Goal: Task Accomplishment & Management: Use online tool/utility

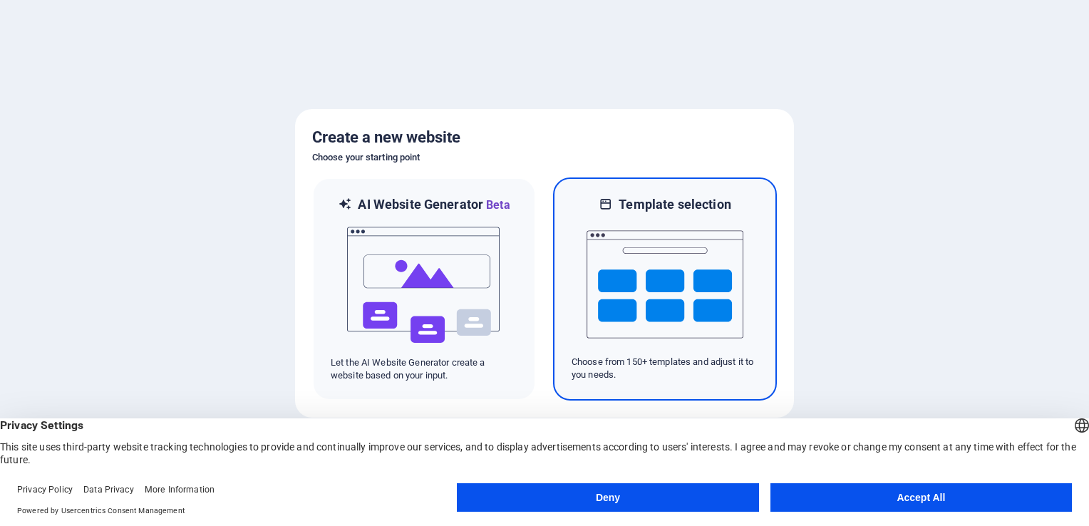
click at [671, 254] on img at bounding box center [664, 284] width 157 height 143
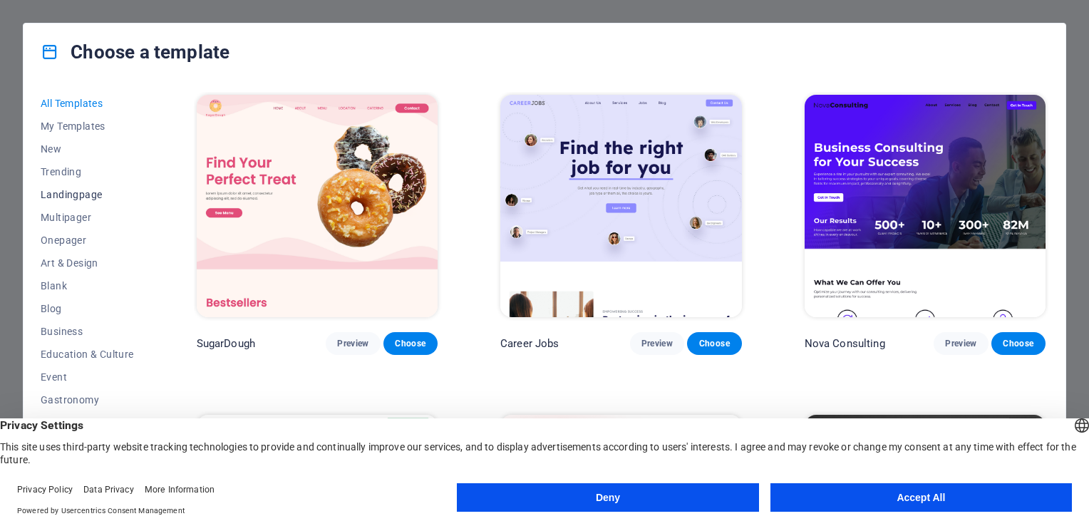
click at [76, 200] on span "Landingpage" at bounding box center [87, 194] width 93 height 11
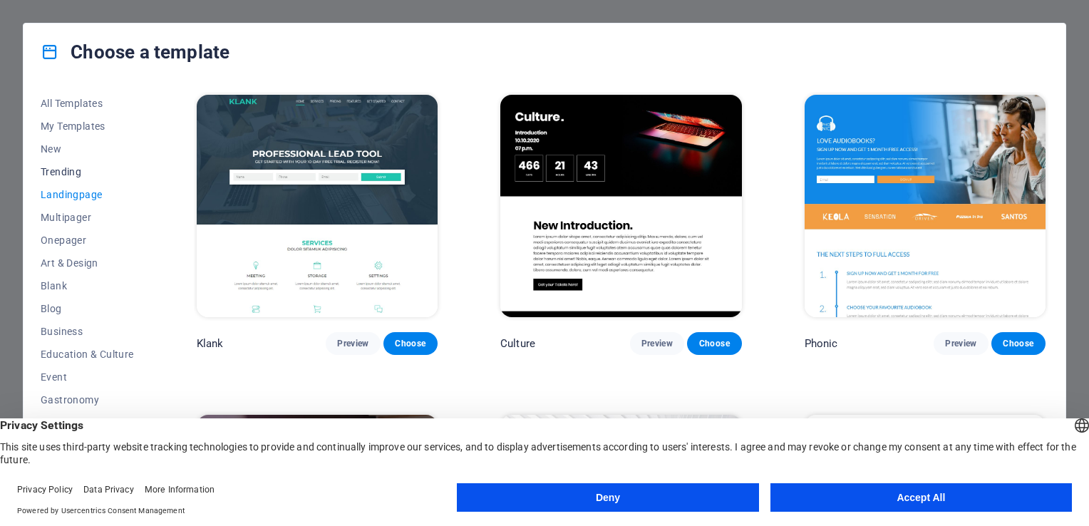
click at [68, 166] on span "Trending" at bounding box center [87, 171] width 93 height 11
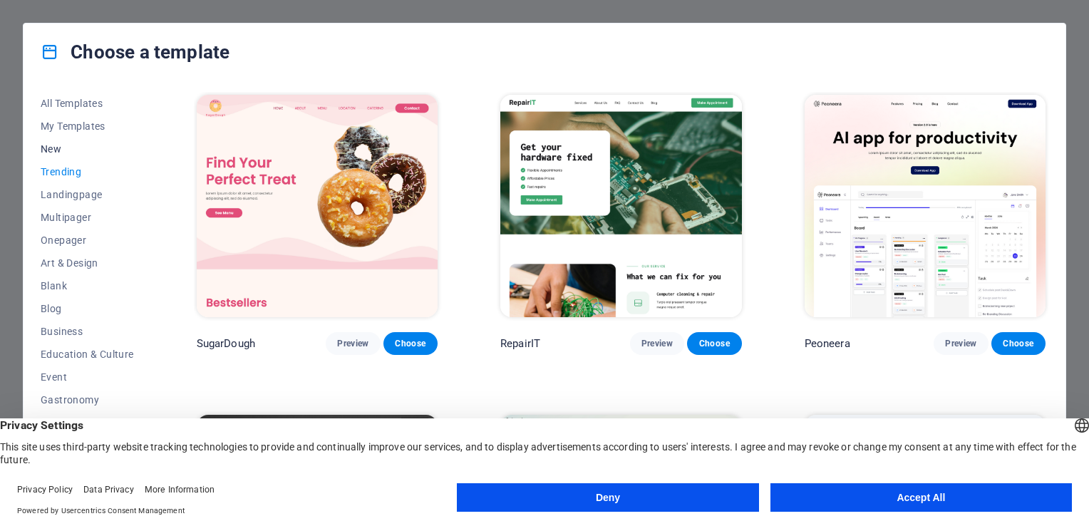
click at [59, 148] on span "New" at bounding box center [87, 148] width 93 height 11
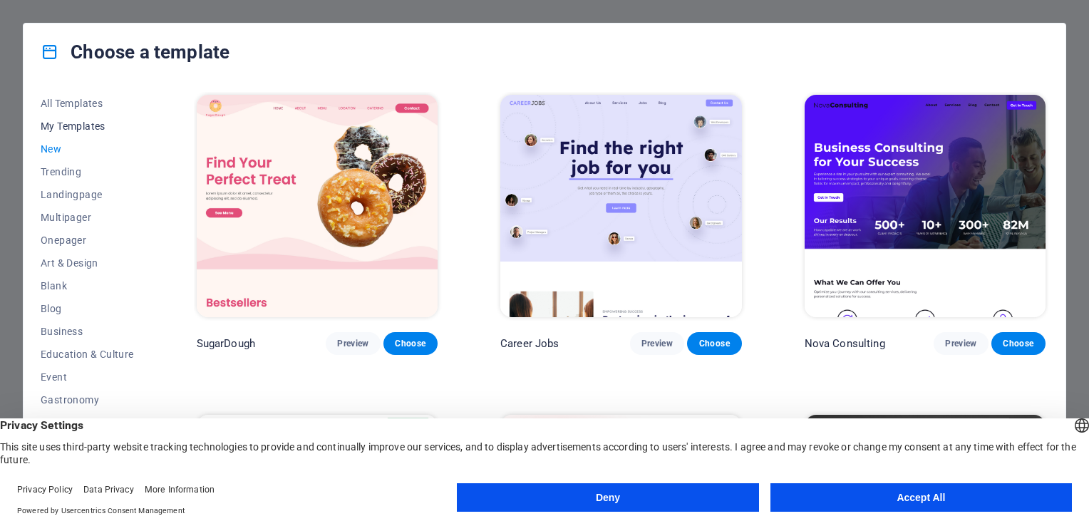
click at [61, 130] on span "My Templates" at bounding box center [87, 125] width 93 height 11
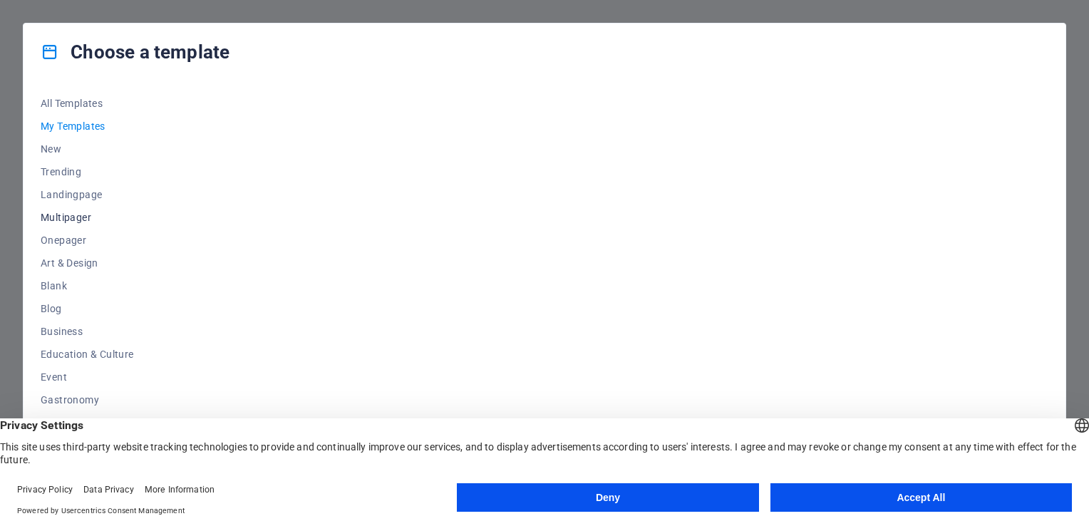
click at [64, 214] on span "Multipager" at bounding box center [87, 217] width 93 height 11
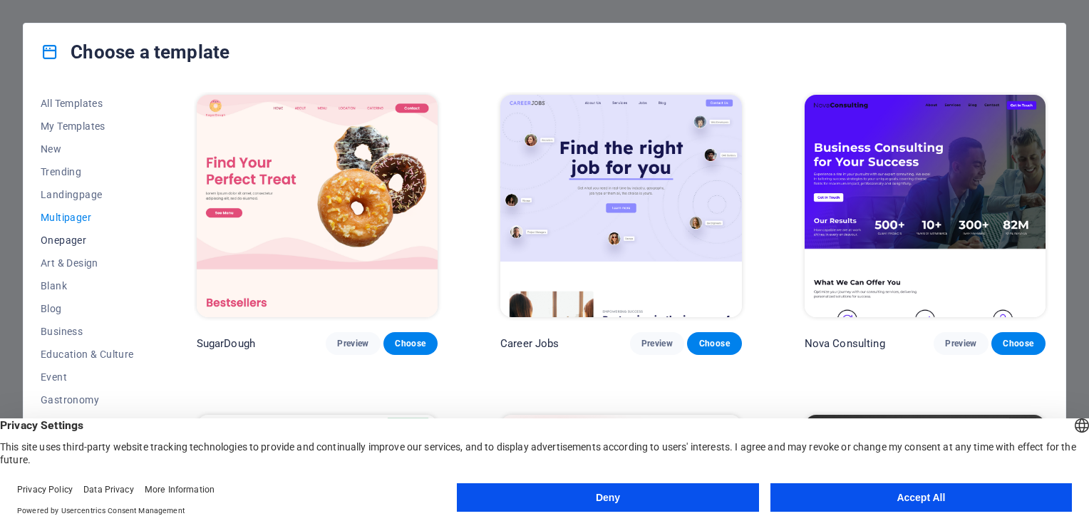
click at [64, 238] on span "Onepager" at bounding box center [87, 239] width 93 height 11
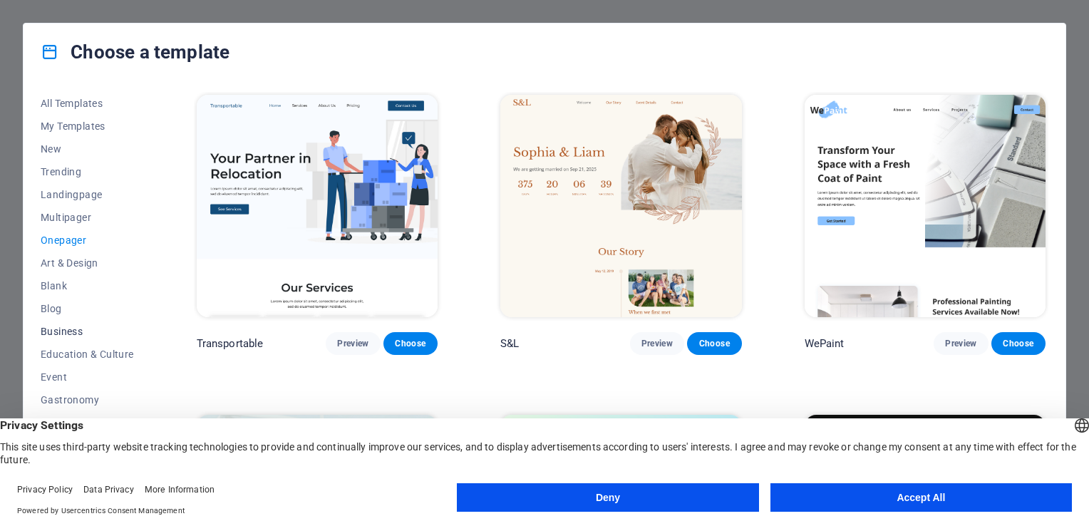
click at [66, 326] on span "Business" at bounding box center [87, 331] width 93 height 11
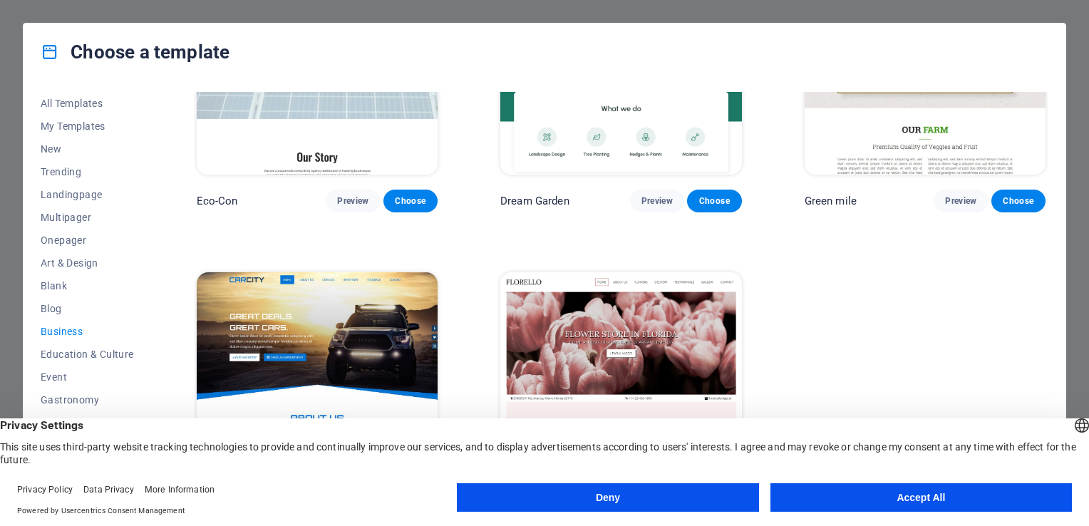
scroll to position [185, 0]
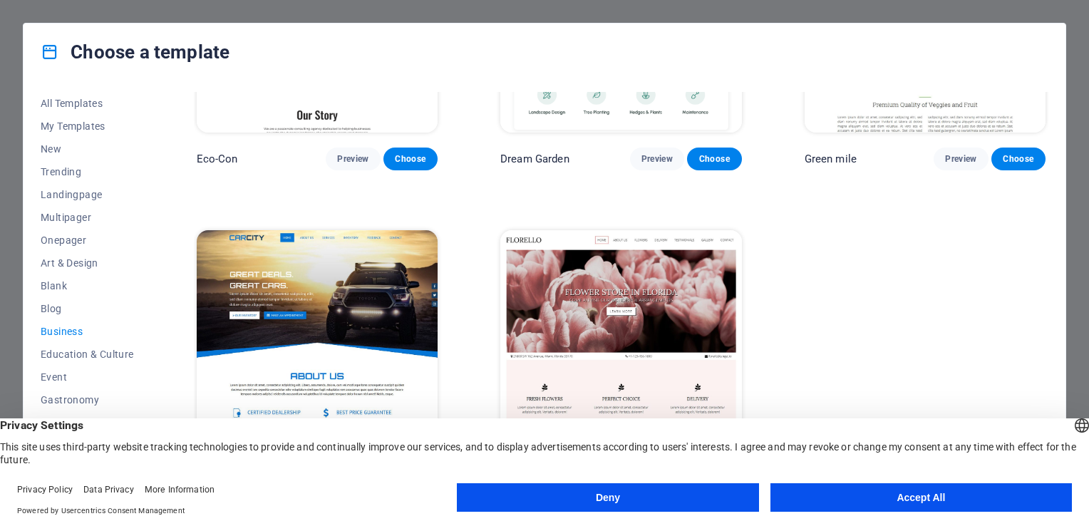
click at [661, 494] on button "Deny" at bounding box center [607, 497] width 301 height 29
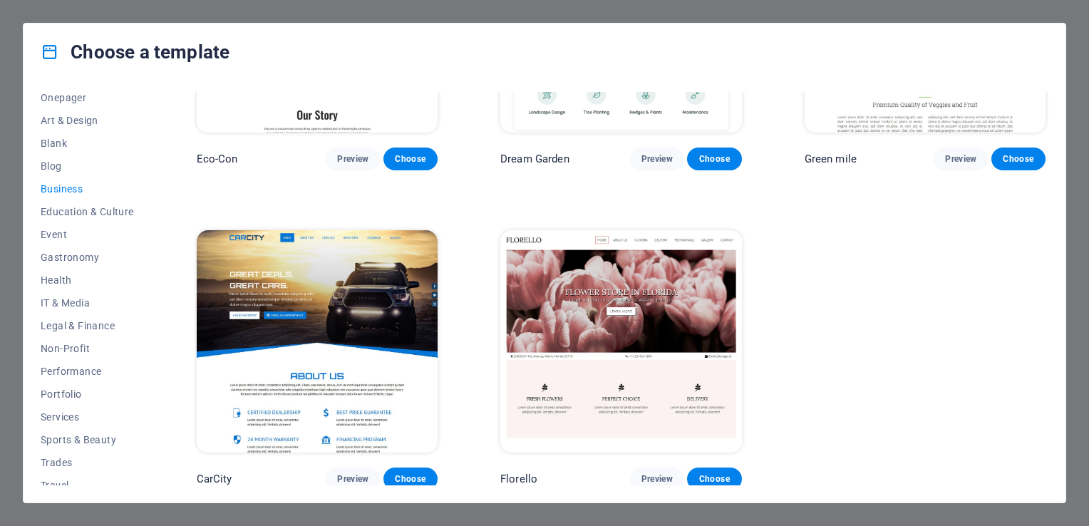
scroll to position [176, 0]
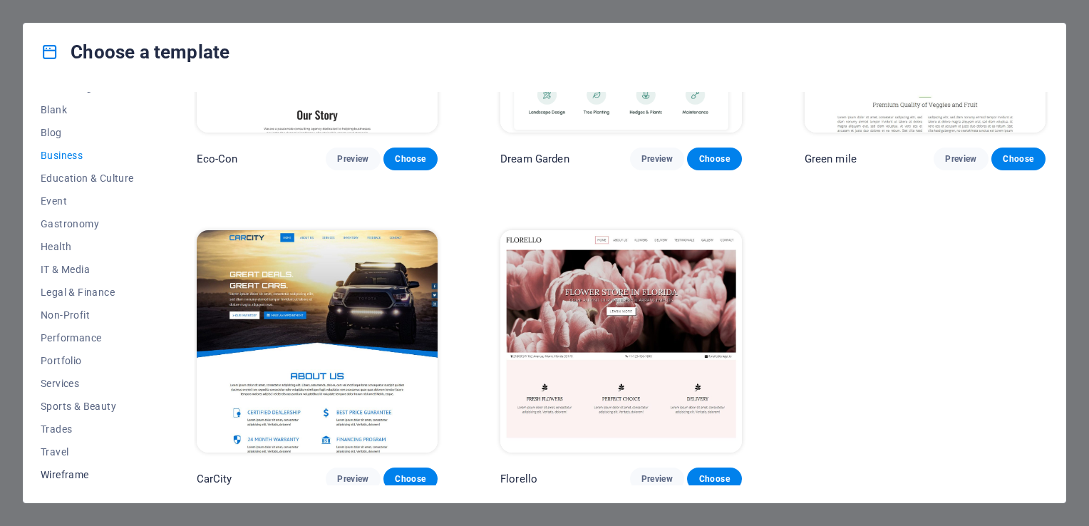
click at [66, 469] on span "Wireframe" at bounding box center [87, 474] width 93 height 11
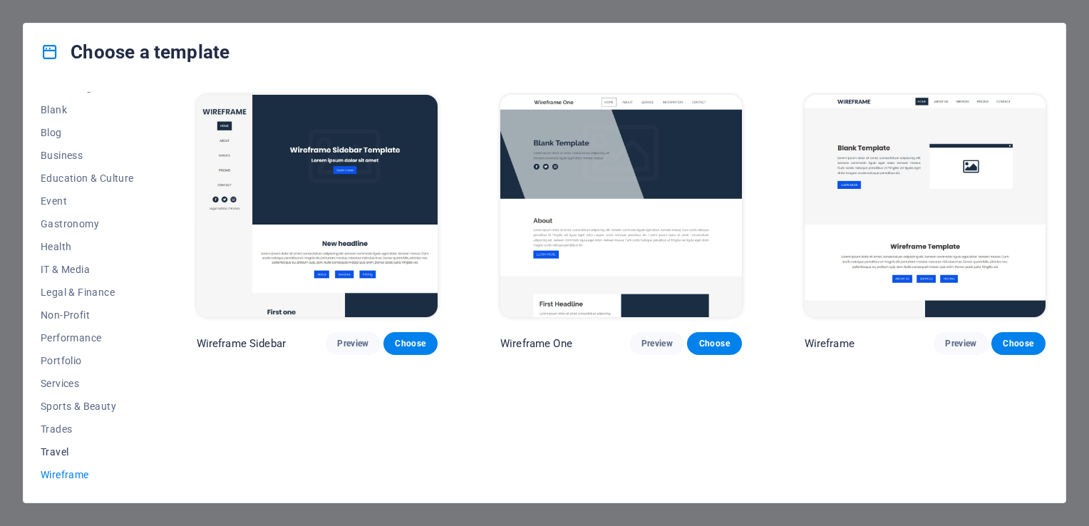
click at [59, 452] on span "Travel" at bounding box center [87, 451] width 93 height 11
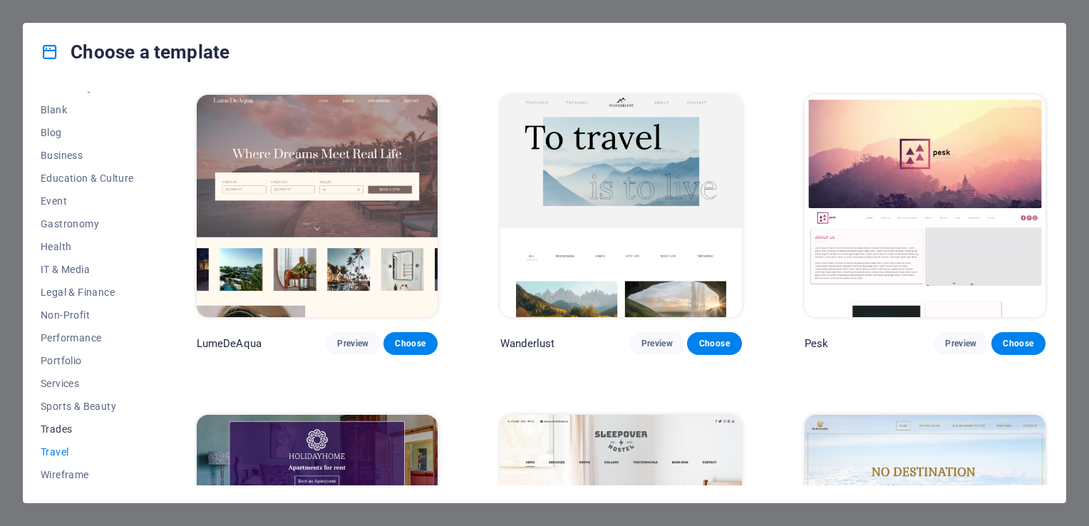
click at [60, 431] on span "Trades" at bounding box center [87, 428] width 93 height 11
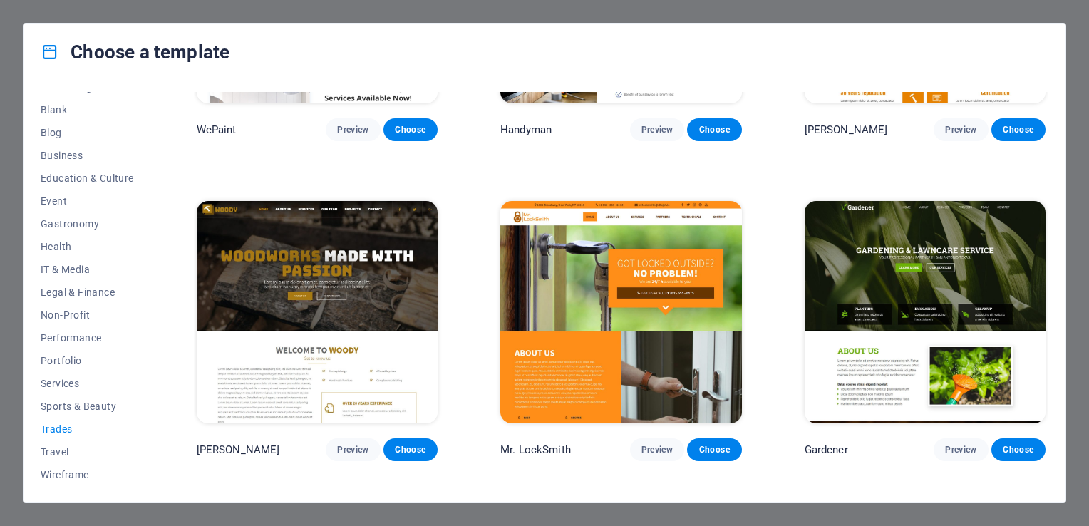
scroll to position [285, 0]
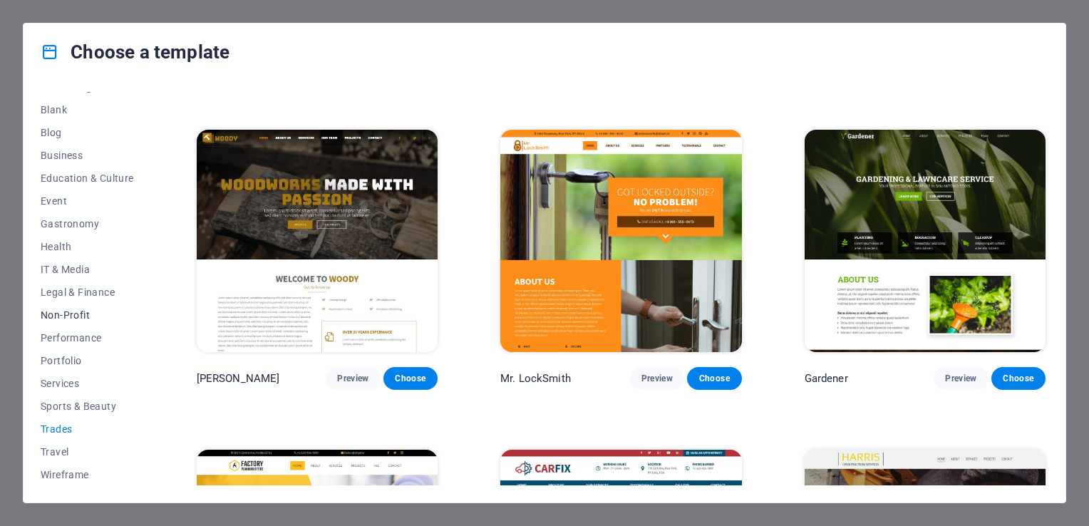
click at [75, 315] on span "Non-Profit" at bounding box center [87, 314] width 93 height 11
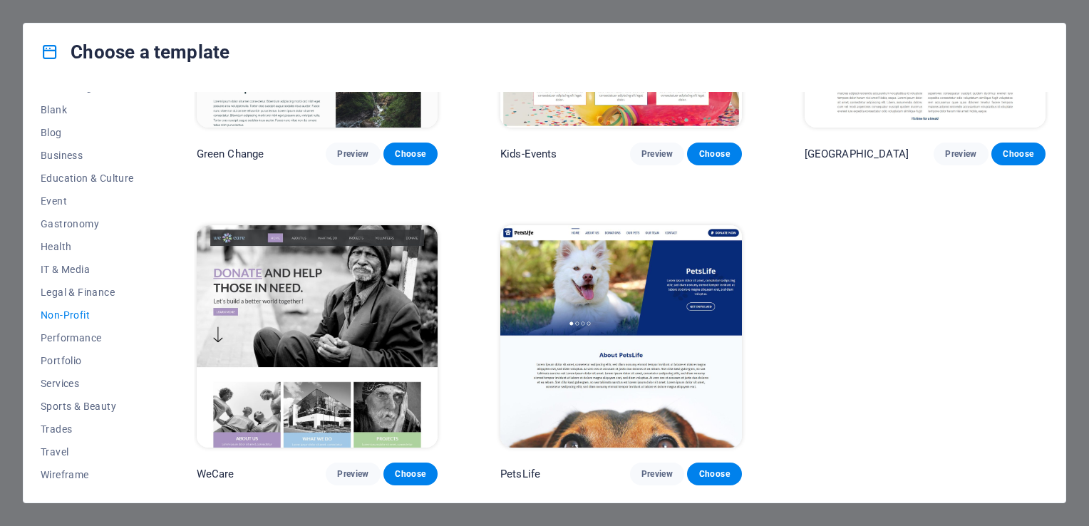
scroll to position [0, 0]
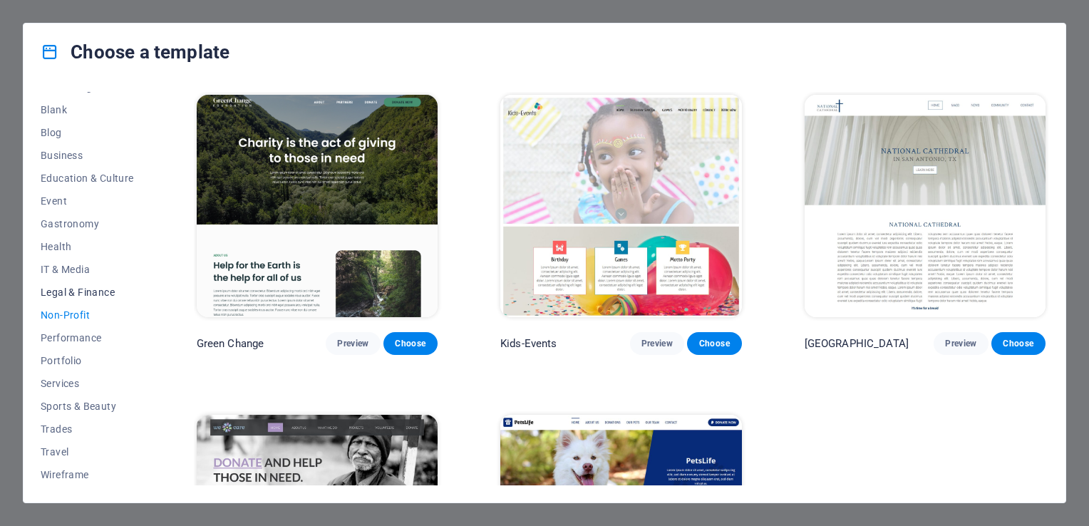
click at [78, 291] on span "Legal & Finance" at bounding box center [87, 291] width 93 height 11
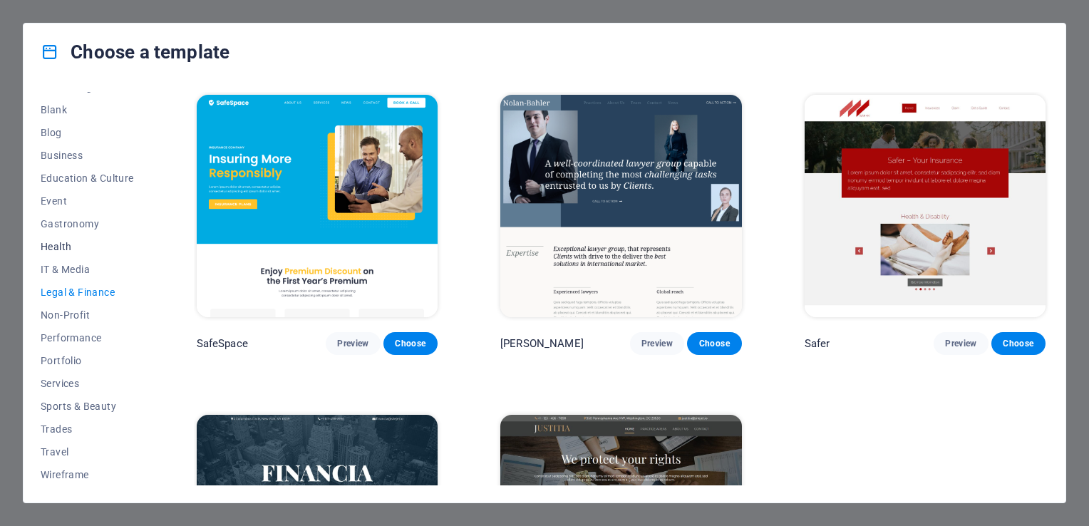
click at [63, 246] on span "Health" at bounding box center [87, 246] width 93 height 11
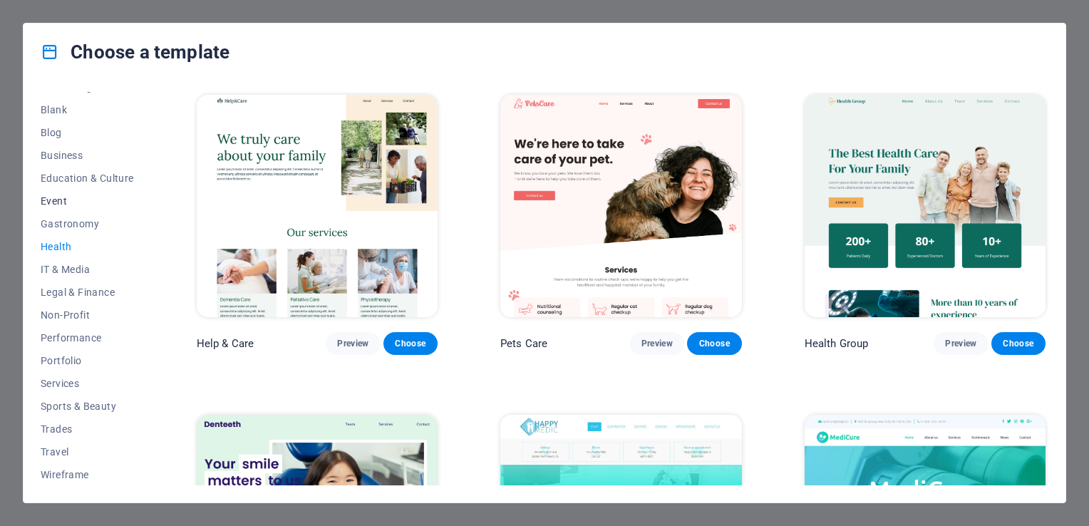
click at [53, 196] on span "Event" at bounding box center [87, 200] width 93 height 11
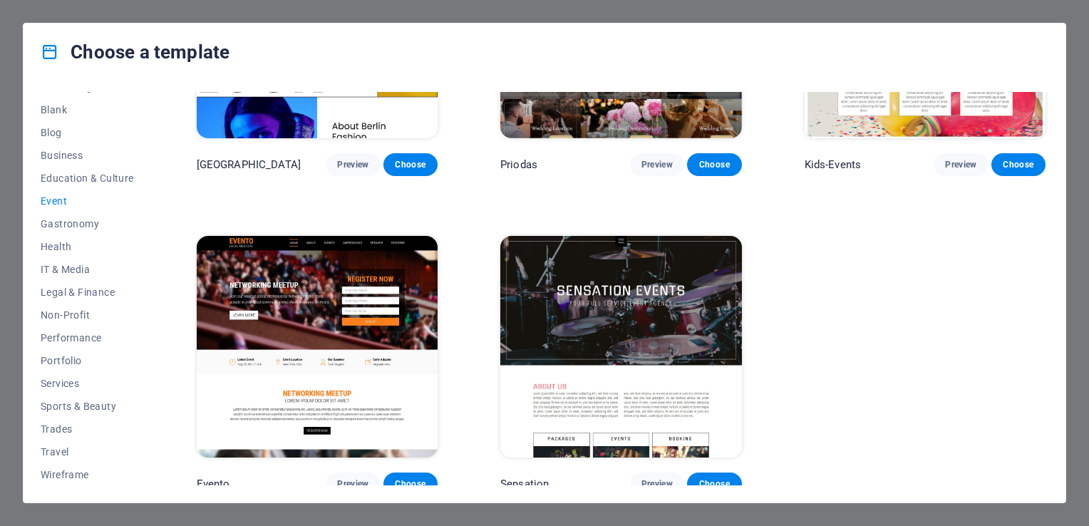
scroll to position [502, 0]
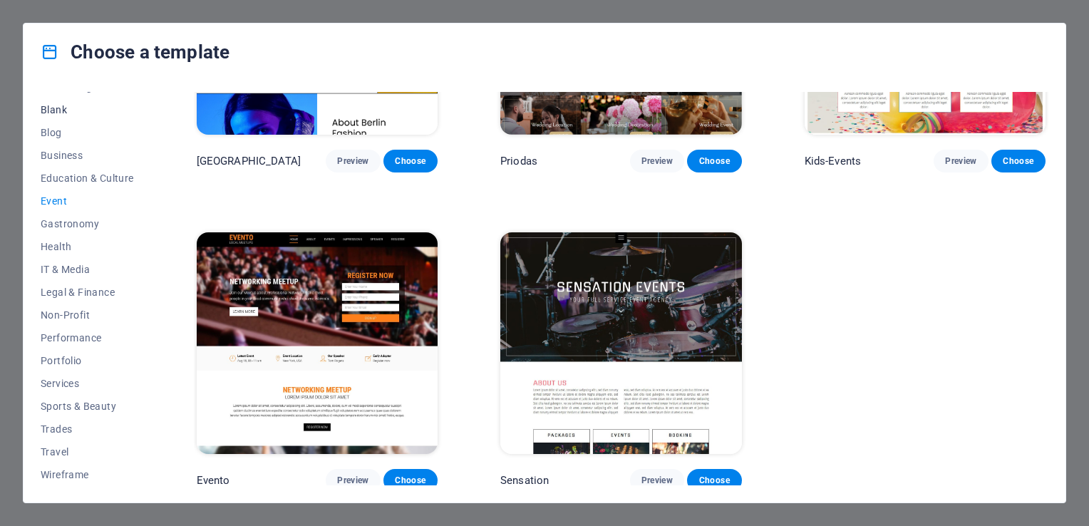
click at [64, 107] on span "Blank" at bounding box center [87, 109] width 93 height 11
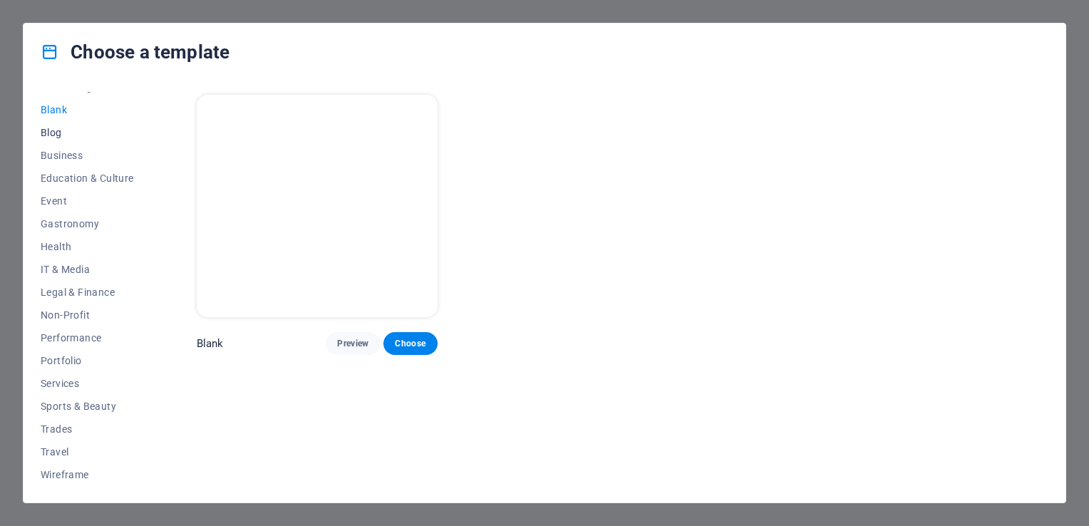
click at [61, 131] on span "Blog" at bounding box center [87, 132] width 93 height 11
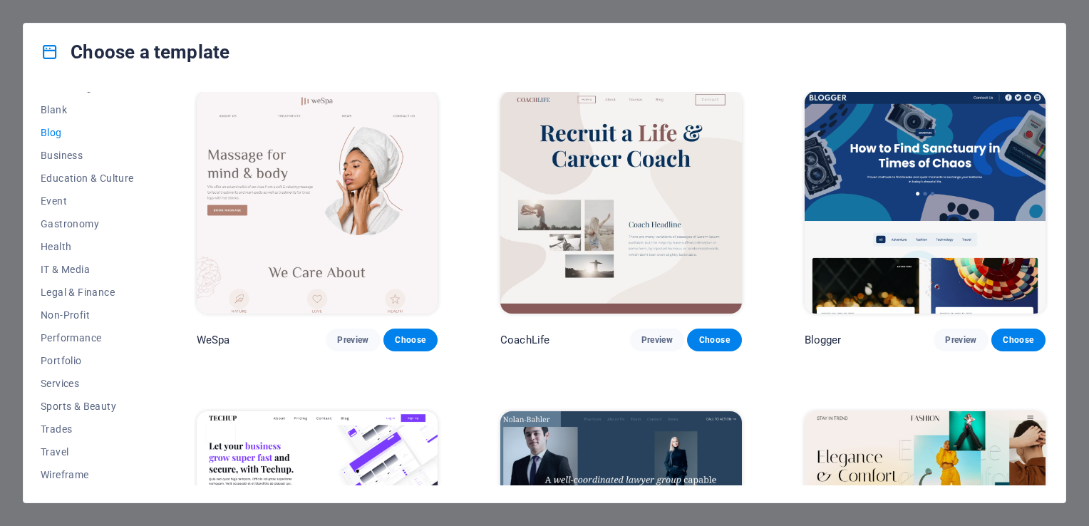
scroll to position [1354, 0]
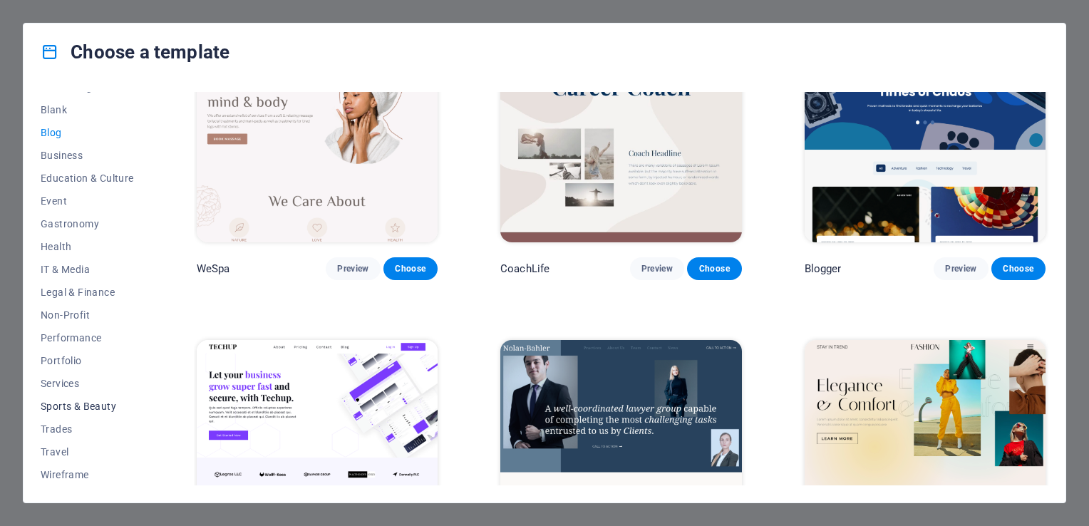
click at [84, 405] on span "Sports & Beauty" at bounding box center [87, 405] width 93 height 11
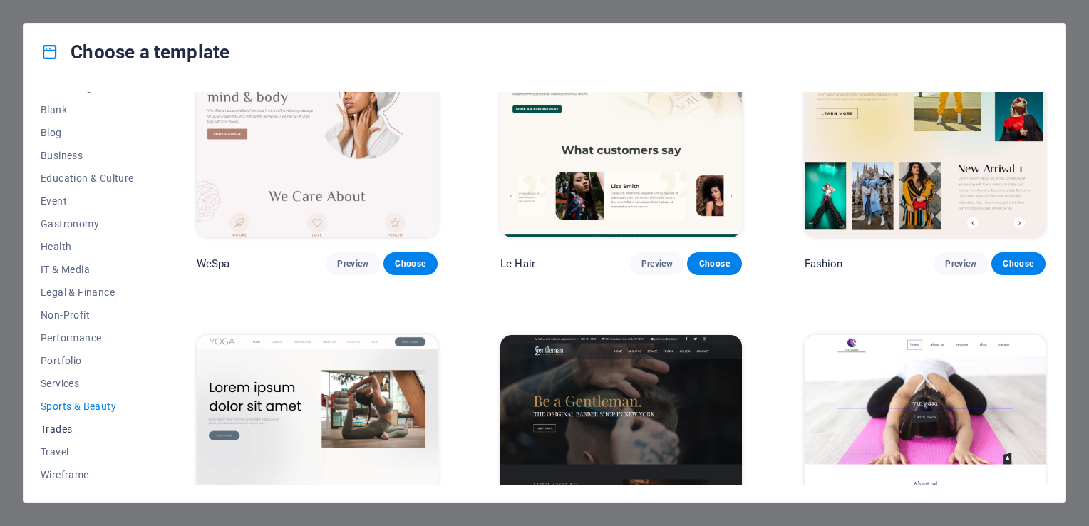
click at [72, 425] on span "Trades" at bounding box center [87, 428] width 93 height 11
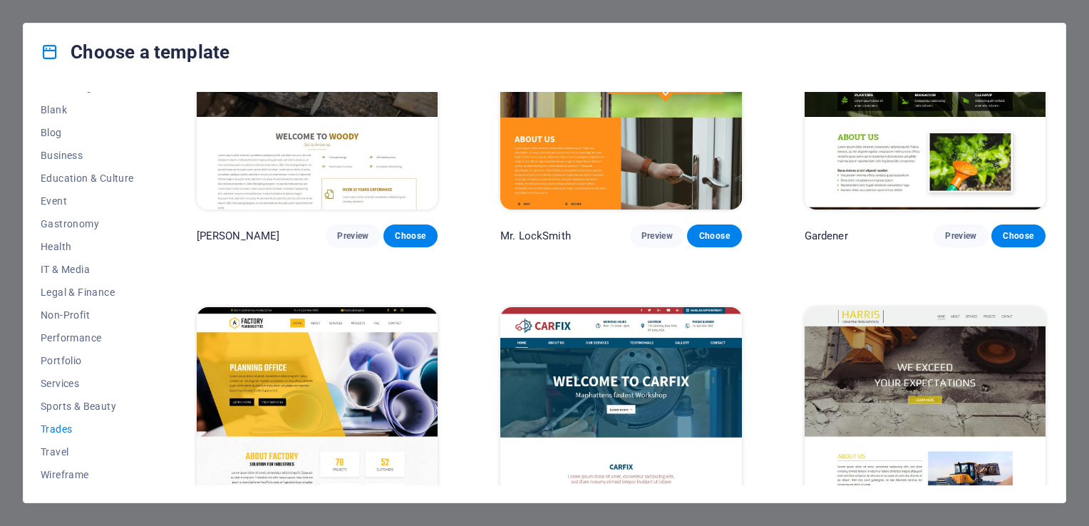
scroll to position [499, 0]
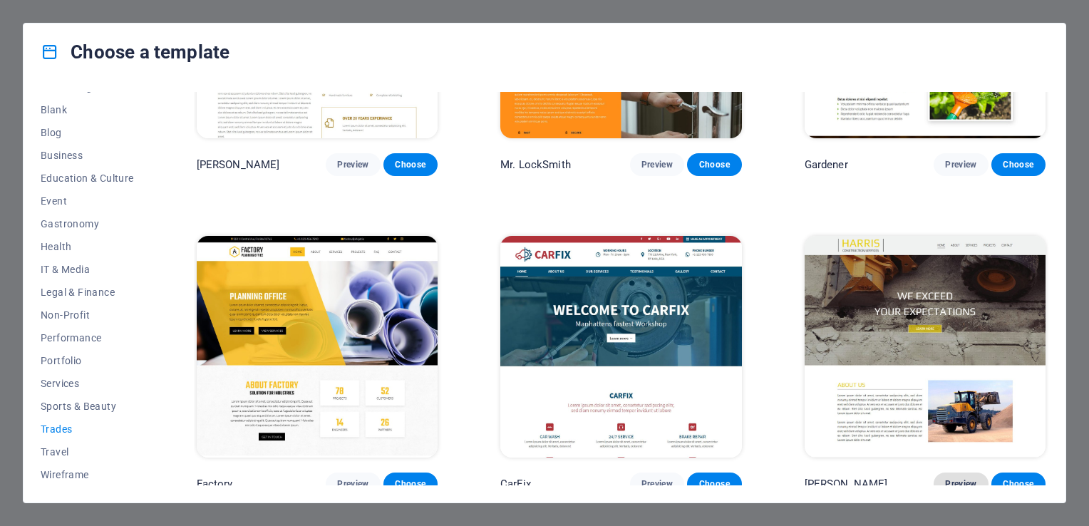
click at [958, 478] on span "Preview" at bounding box center [960, 483] width 31 height 11
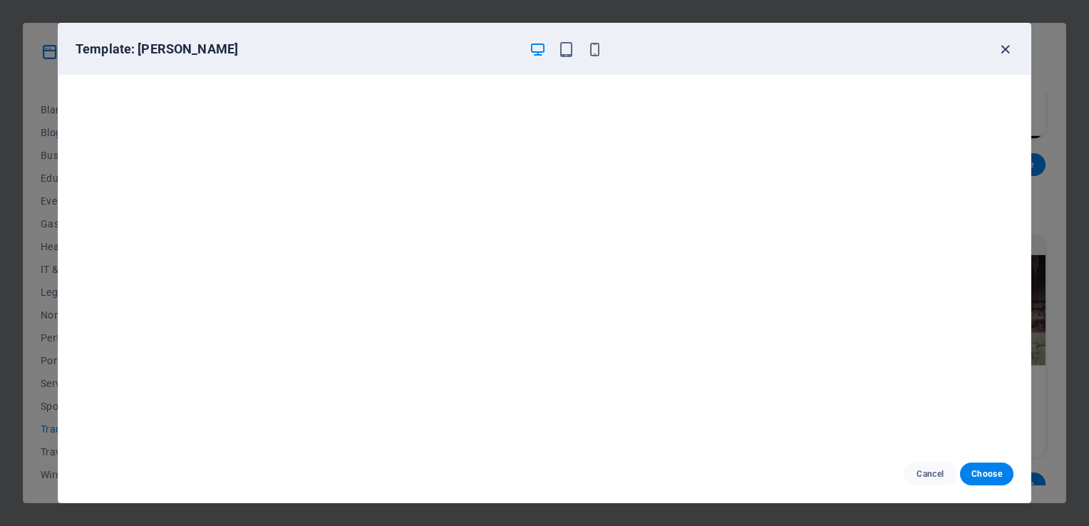
click at [1001, 41] on icon "button" at bounding box center [1005, 49] width 16 height 16
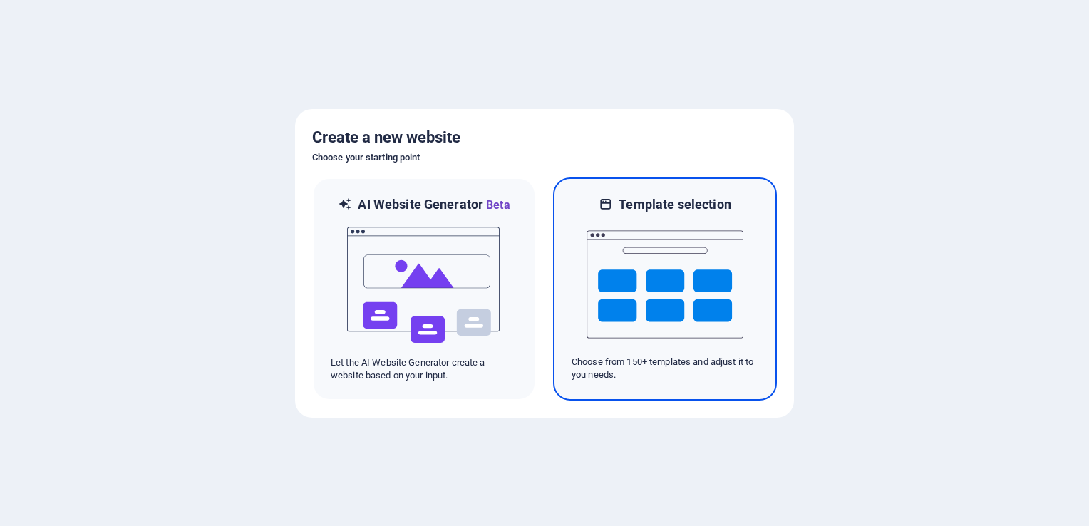
click at [674, 252] on img at bounding box center [664, 284] width 157 height 143
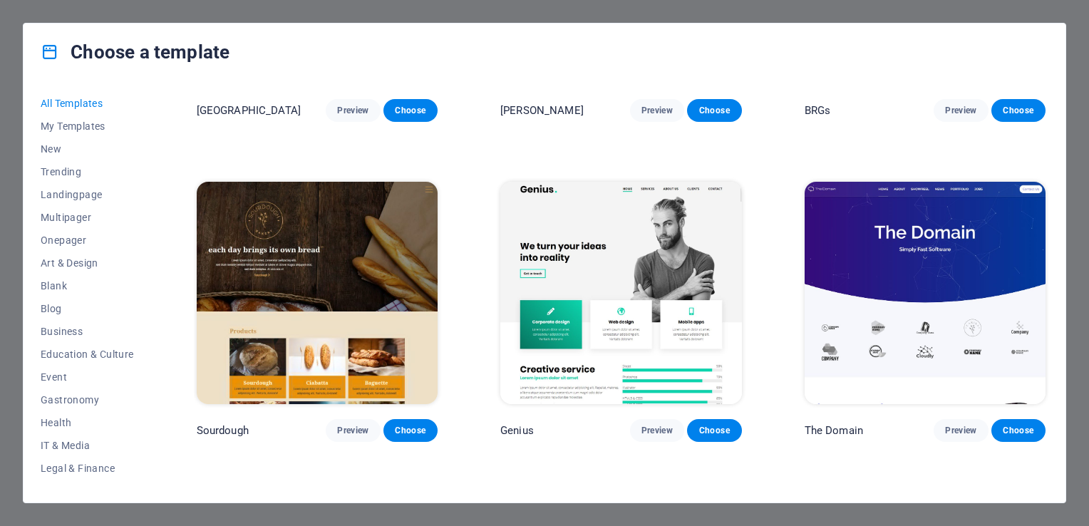
scroll to position [3278, 0]
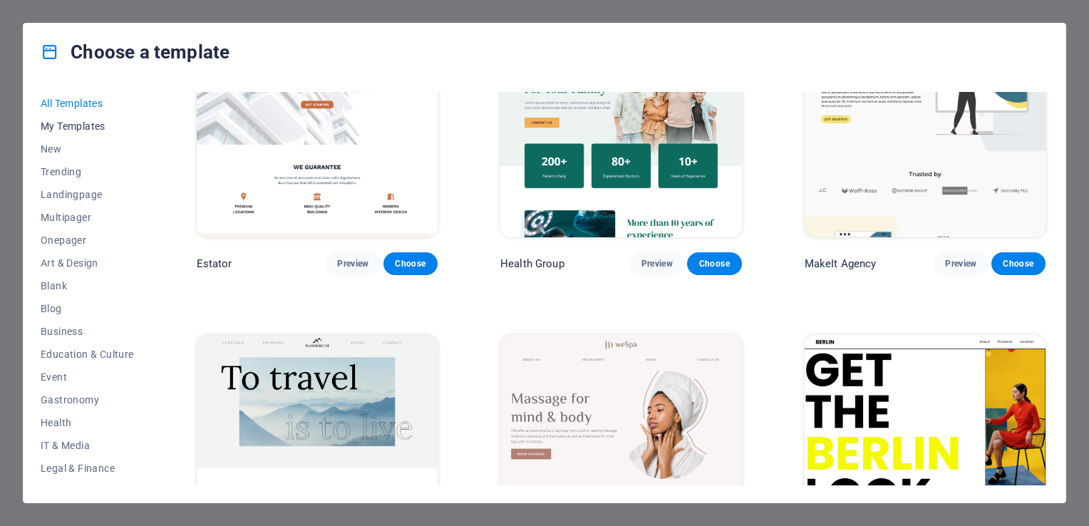
click at [102, 133] on button "My Templates" at bounding box center [87, 126] width 93 height 23
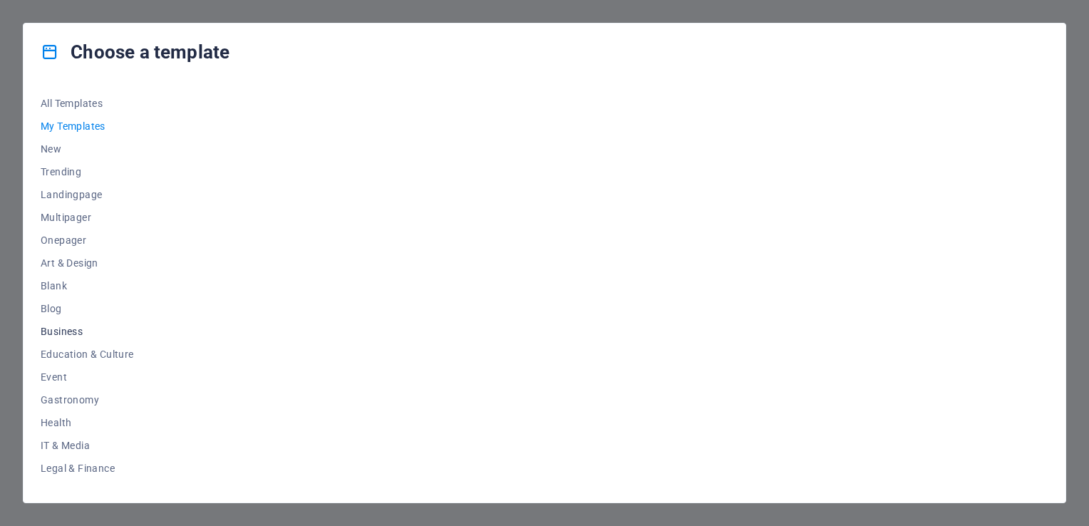
click at [78, 327] on span "Business" at bounding box center [87, 331] width 93 height 11
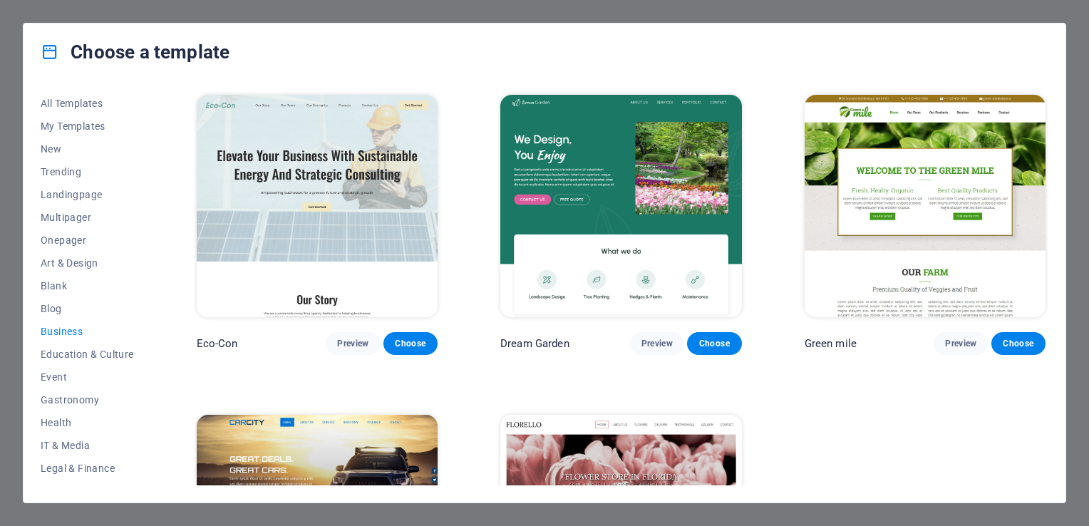
click at [59, 327] on span "Business" at bounding box center [87, 331] width 93 height 11
click at [96, 197] on span "Landingpage" at bounding box center [87, 194] width 93 height 11
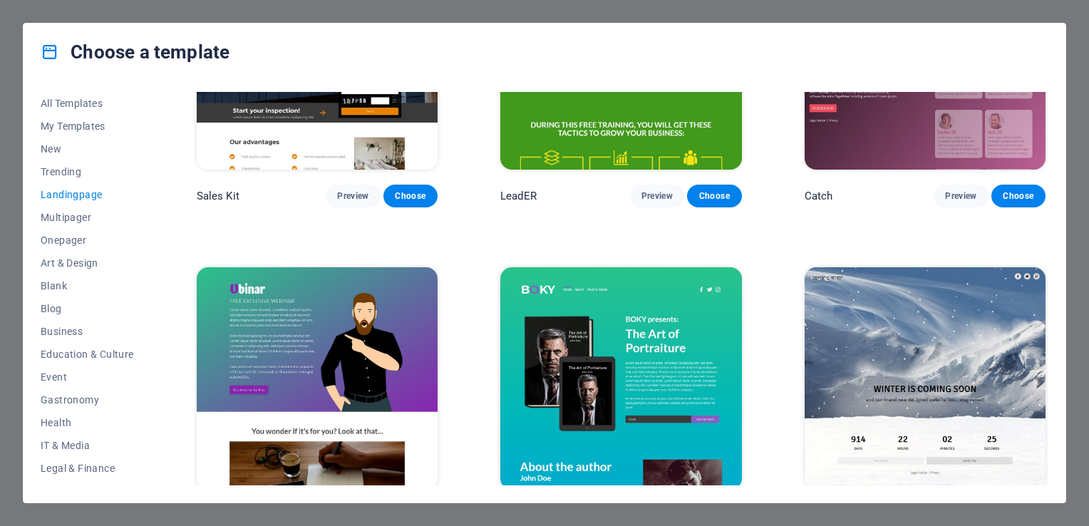
scroll to position [2410, 0]
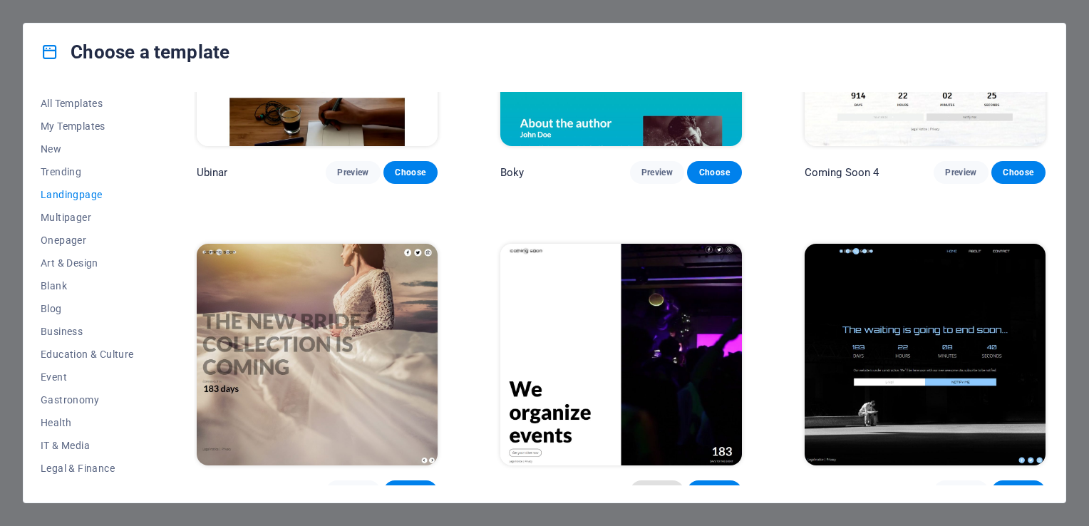
click at [643, 480] on button "Preview" at bounding box center [657, 491] width 54 height 23
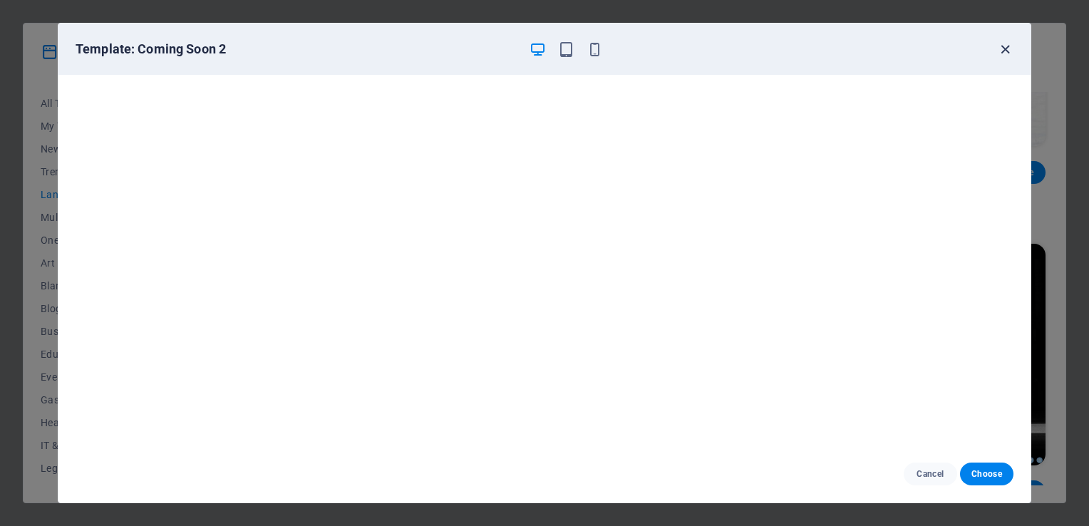
click at [1001, 43] on icon "button" at bounding box center [1005, 49] width 16 height 16
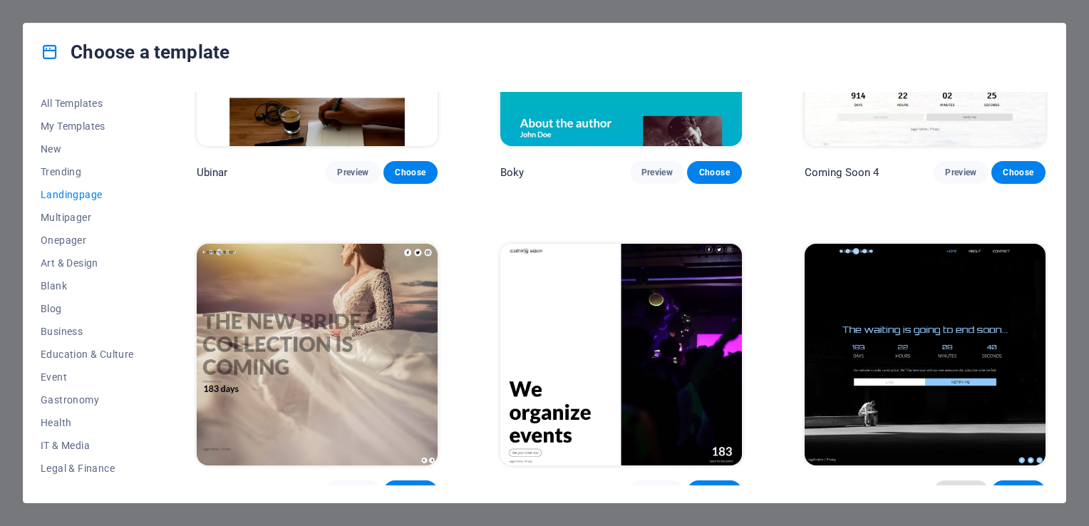
click at [949, 486] on span "Preview" at bounding box center [960, 491] width 31 height 11
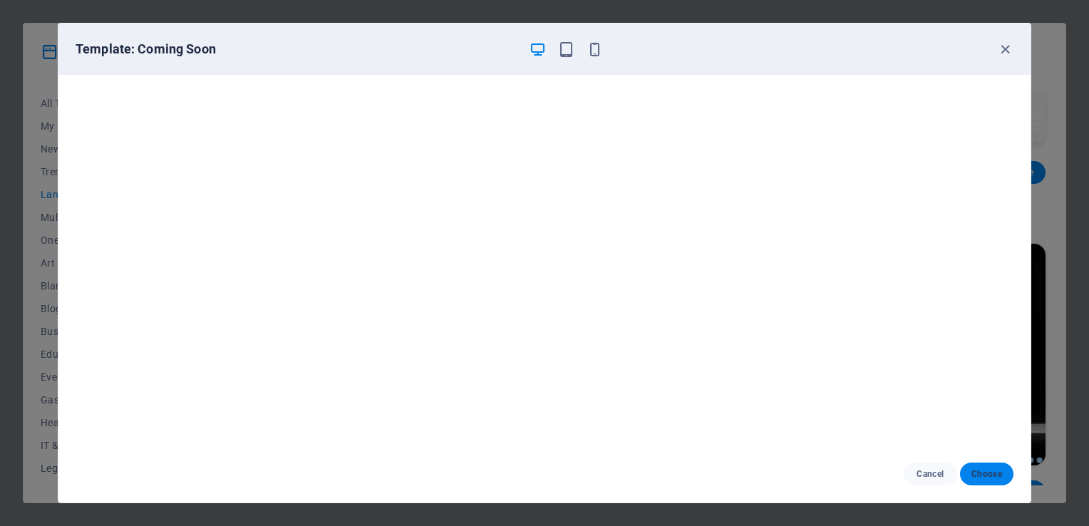
click at [997, 482] on button "Choose" at bounding box center [986, 473] width 53 height 23
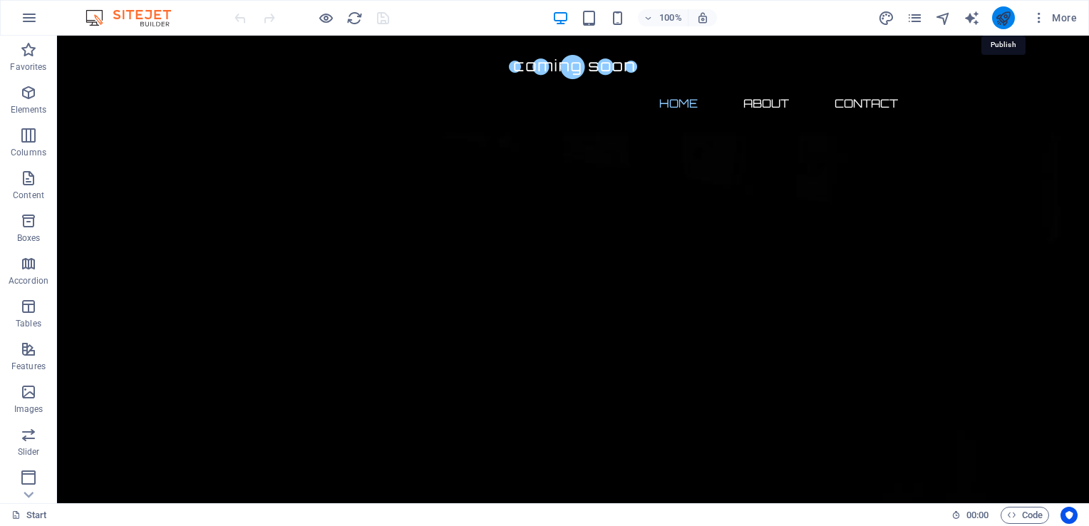
click at [996, 21] on icon "publish" at bounding box center [1003, 18] width 16 height 16
